Goal: Find specific page/section: Find specific page/section

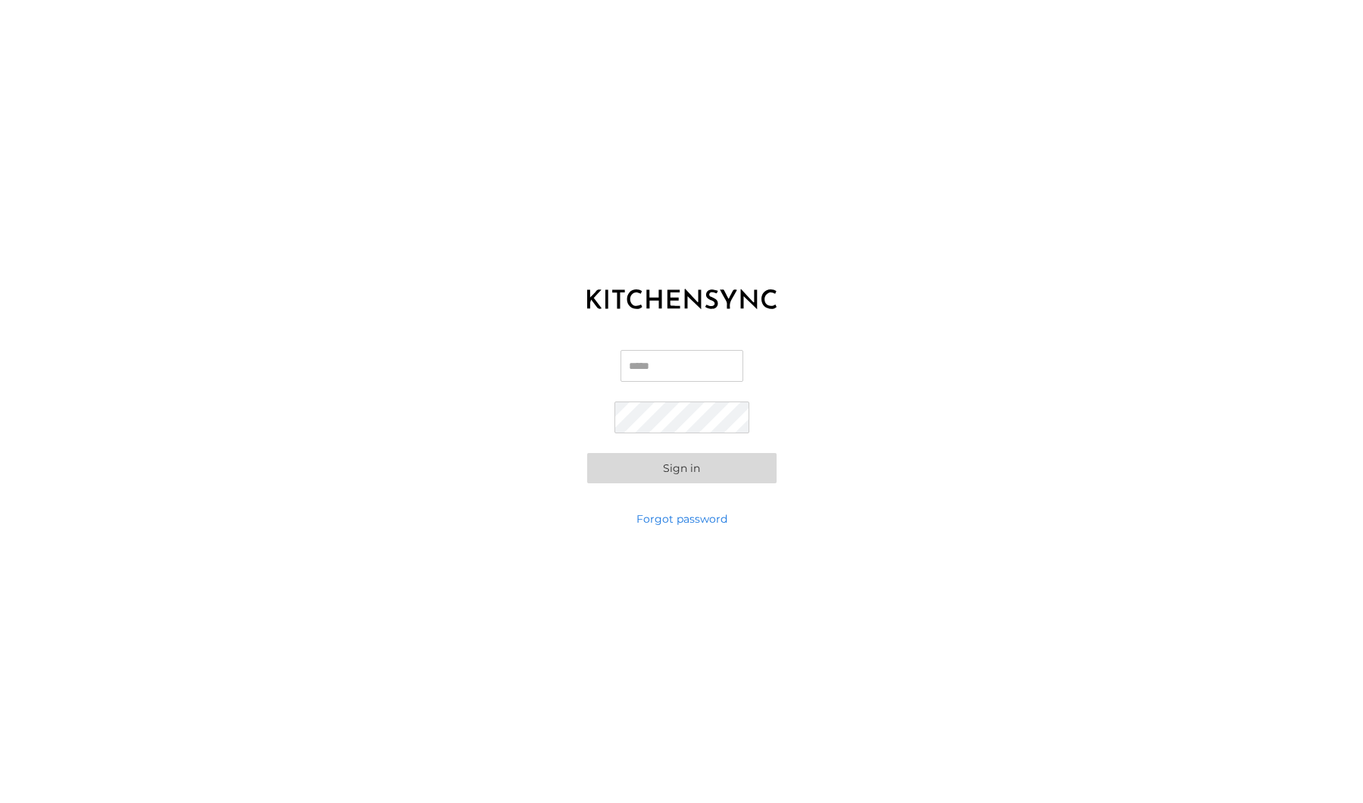
type input "**********"
click at [733, 472] on button "Sign in" at bounding box center [681, 468] width 189 height 30
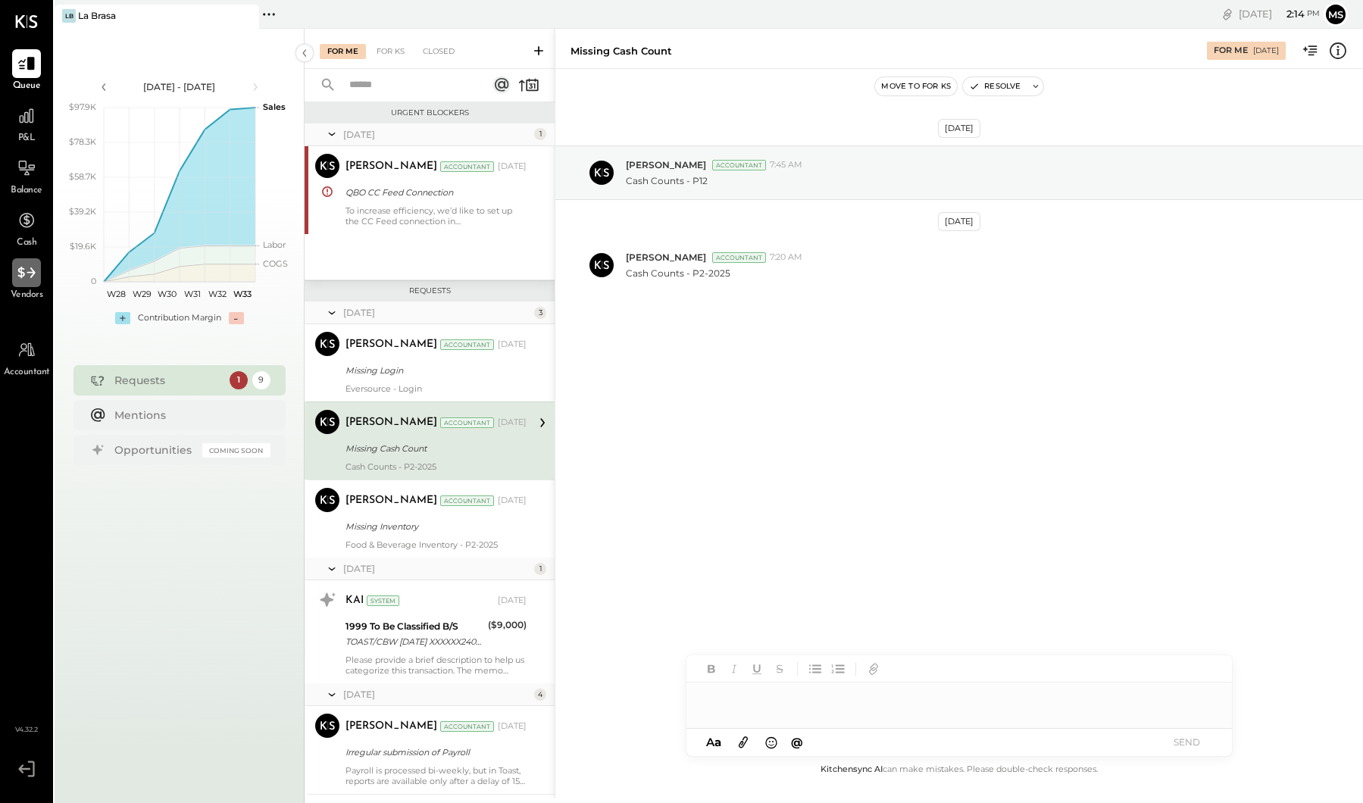
click at [37, 283] on div at bounding box center [26, 272] width 29 height 29
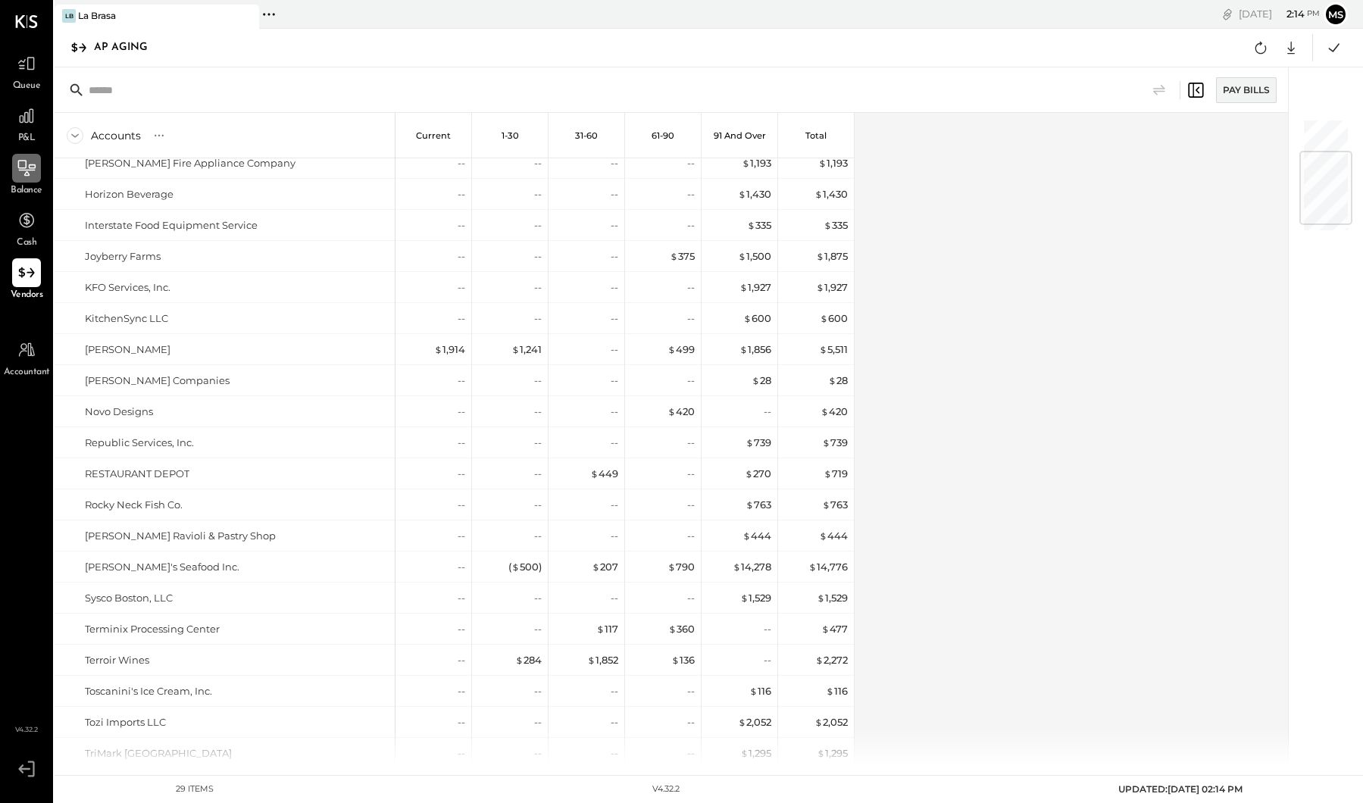
scroll to position [250, 0]
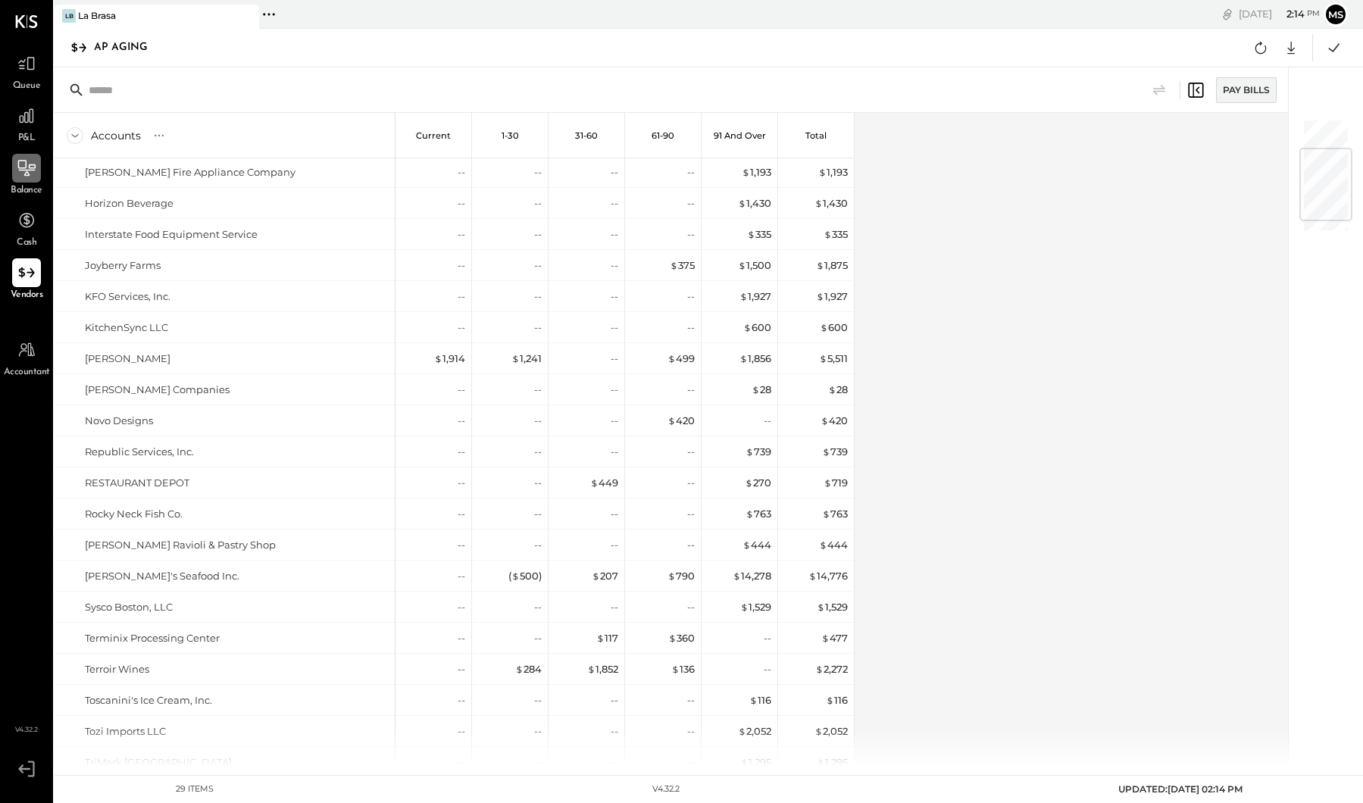
click at [20, 171] on icon at bounding box center [27, 168] width 20 height 20
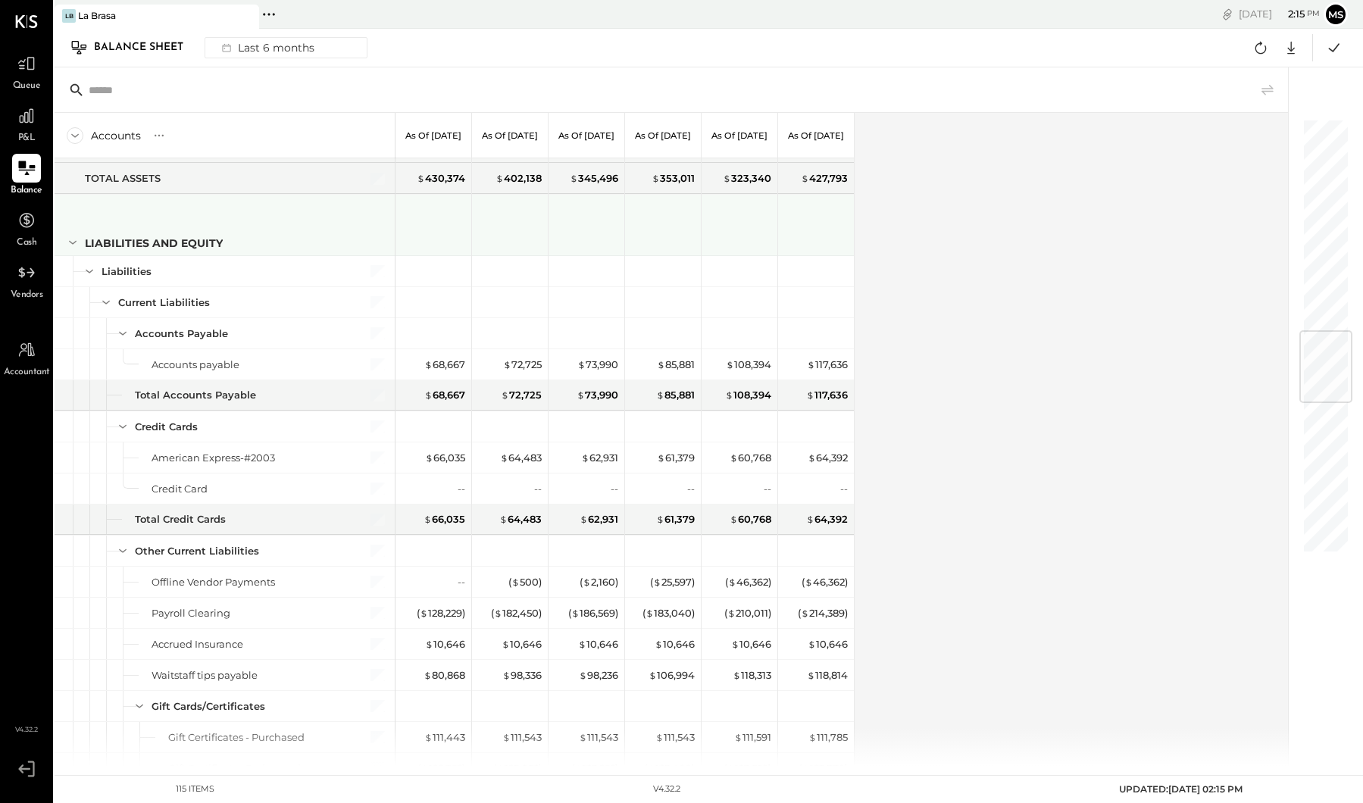
scroll to position [1769, 0]
